Goal: Information Seeking & Learning: Learn about a topic

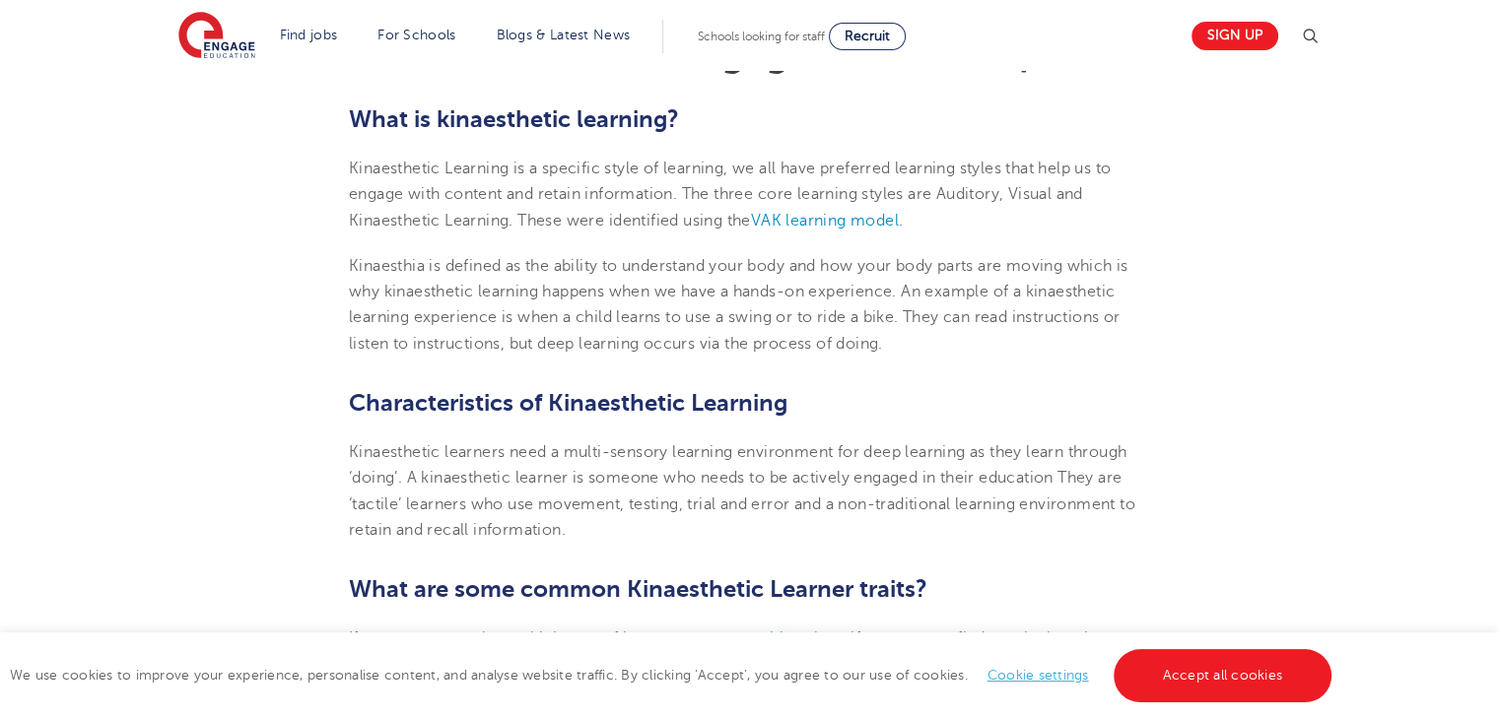
scroll to position [621, 0]
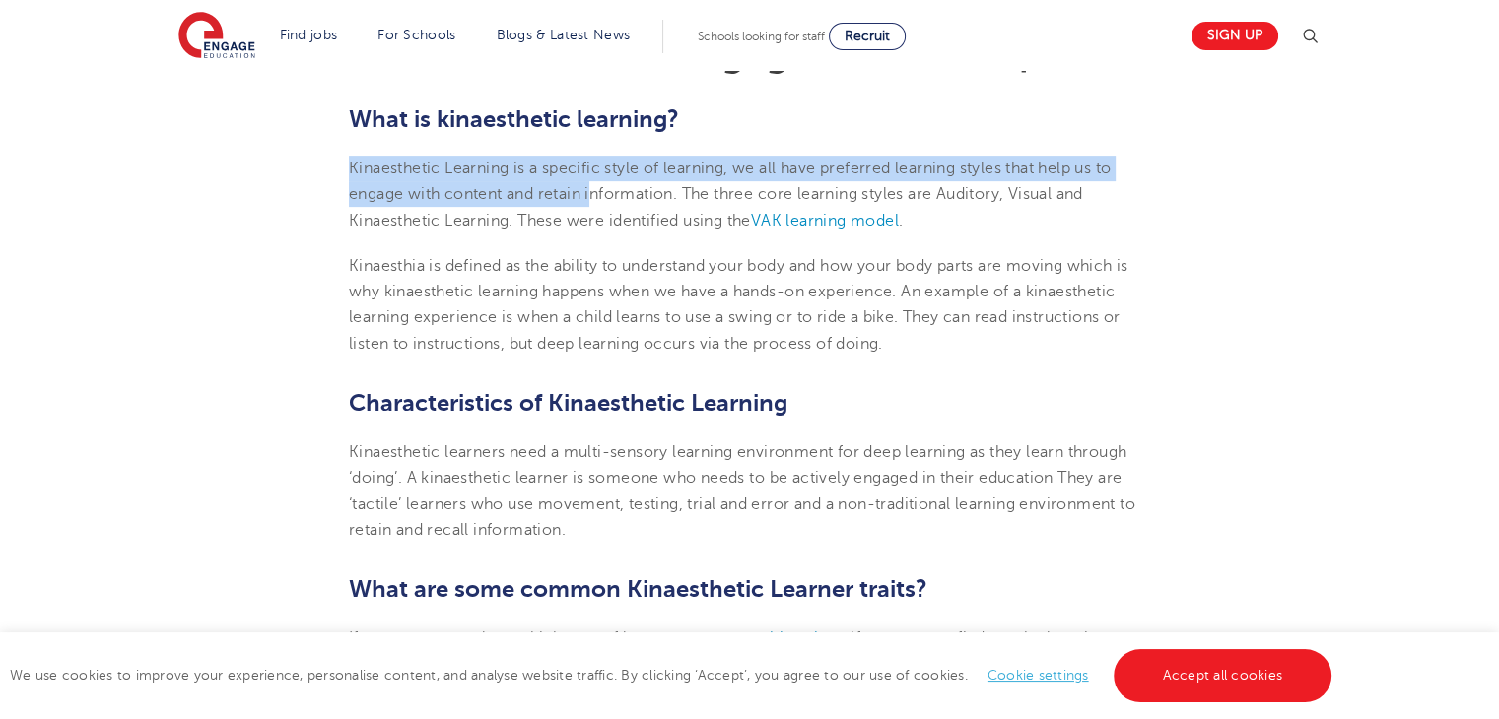
drag, startPoint x: 345, startPoint y: 159, endPoint x: 598, endPoint y: 200, distance: 256.6
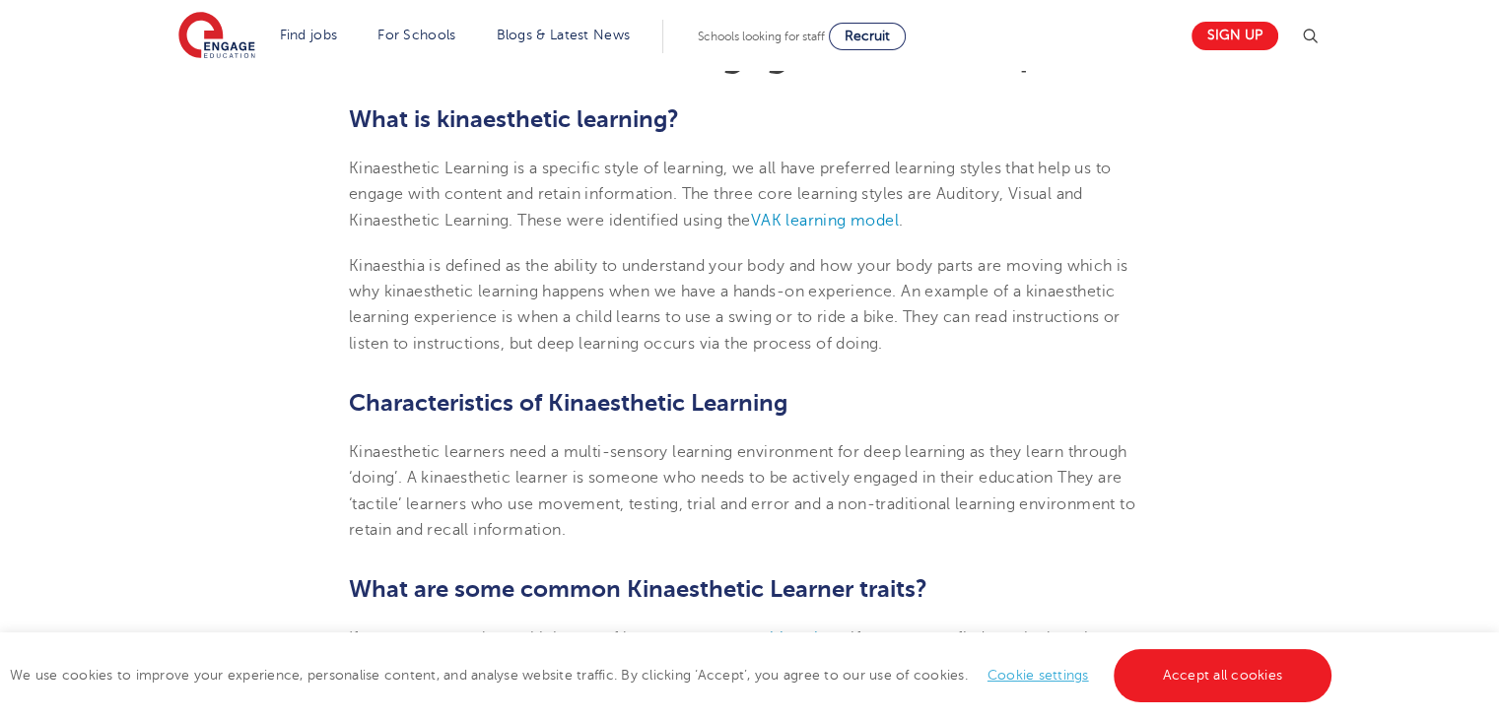
click at [584, 261] on span "Kinaesthia is defined as the ability to understand your body and how your body …" at bounding box center [738, 278] width 779 height 43
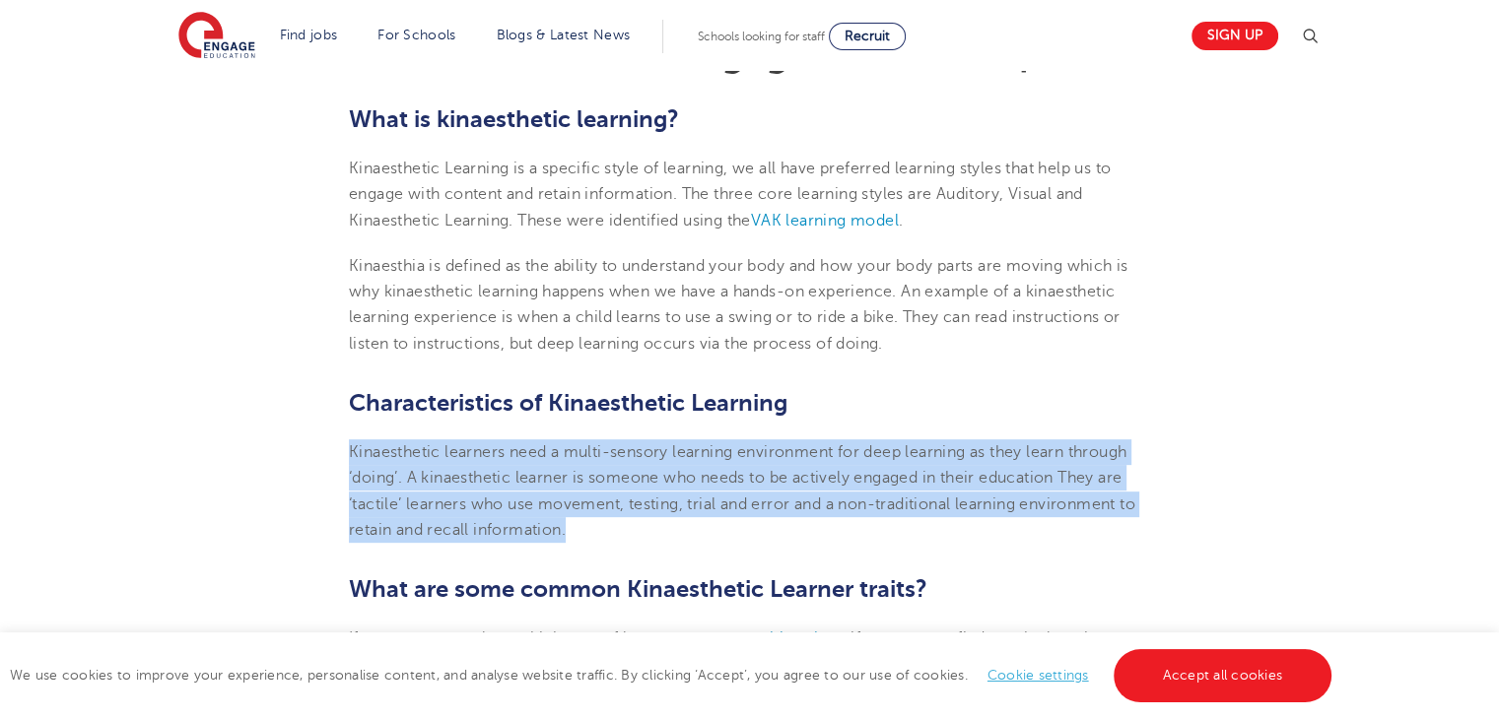
drag, startPoint x: 342, startPoint y: 441, endPoint x: 583, endPoint y: 541, distance: 261.1
copy span "Kinaesthetic learners need a multi-sensory learning environment for deep learni…"
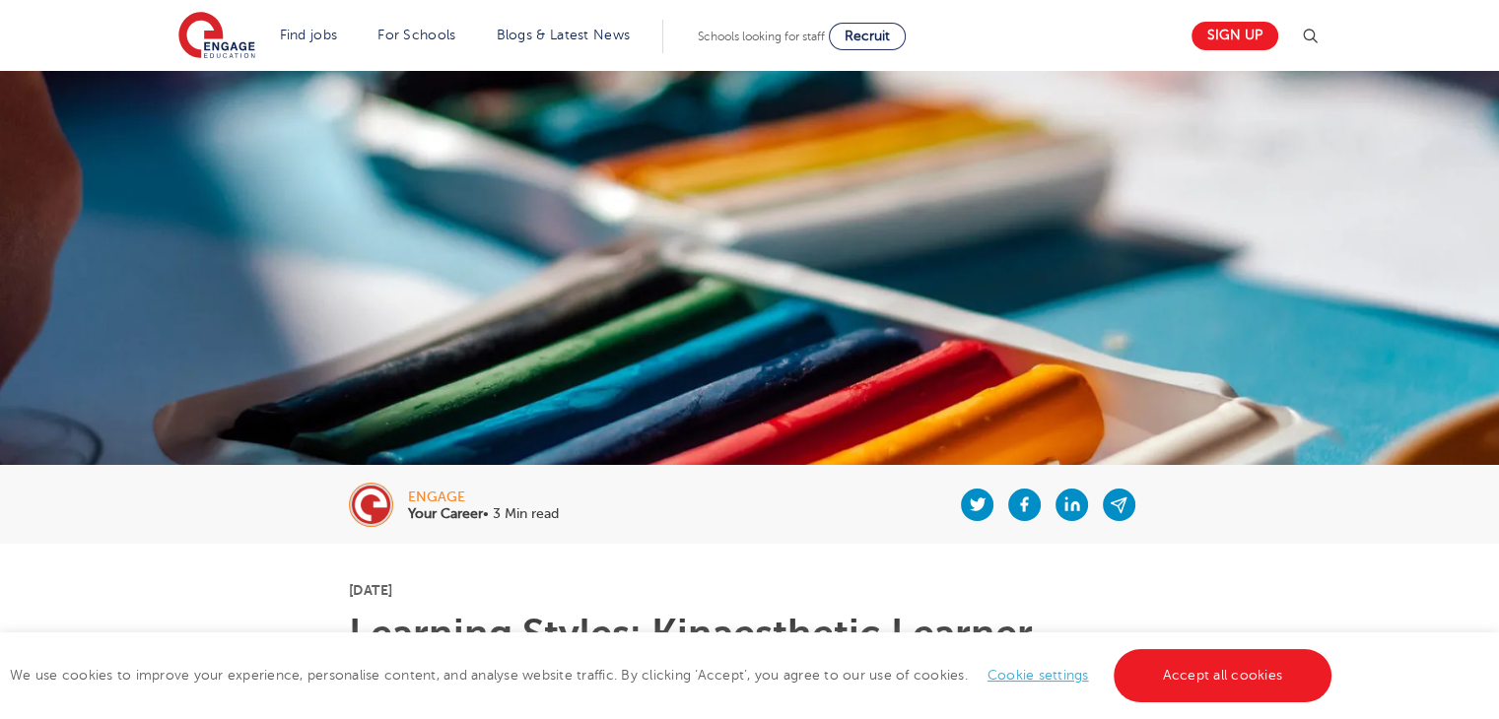
scroll to position [209, 0]
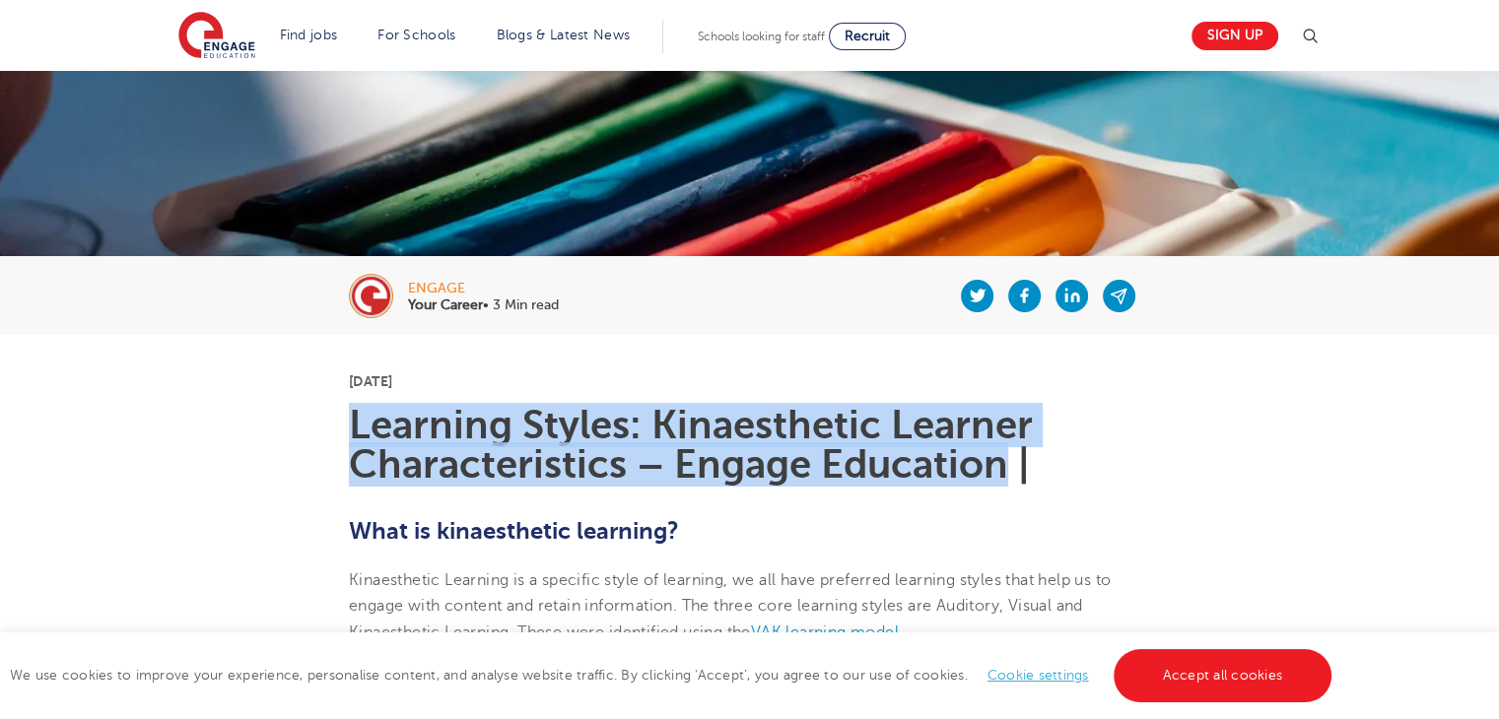
drag, startPoint x: 347, startPoint y: 406, endPoint x: 1001, endPoint y: 462, distance: 656.7
copy h1 "Learning Styles: Kinaesthetic Learner Characteristics – Engage Education"
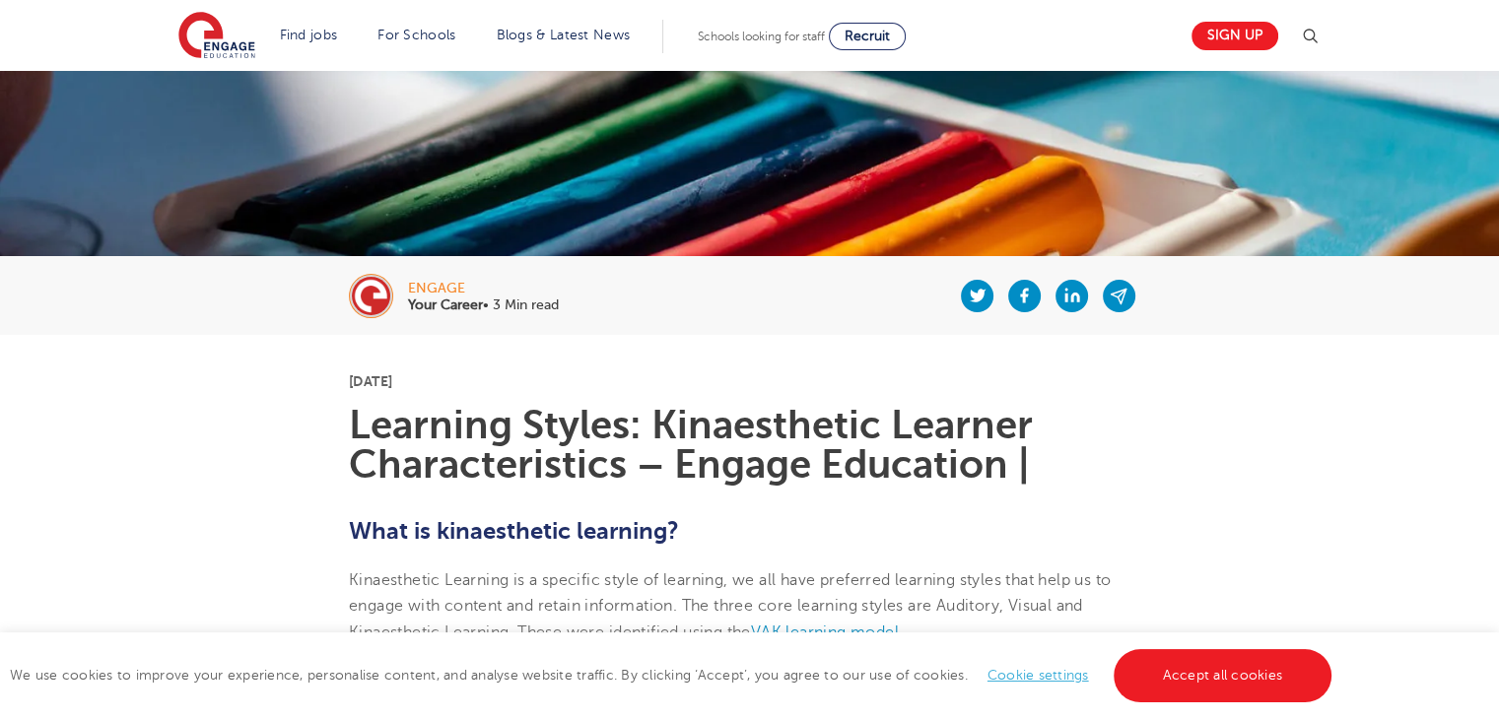
click at [1032, 470] on h1 "Learning Styles: Kinaesthetic Learner Characteristics – Engage Education |" at bounding box center [749, 445] width 801 height 79
click at [733, 301] on div at bounding box center [854, 295] width 591 height 79
